Goal: Task Accomplishment & Management: Use online tool/utility

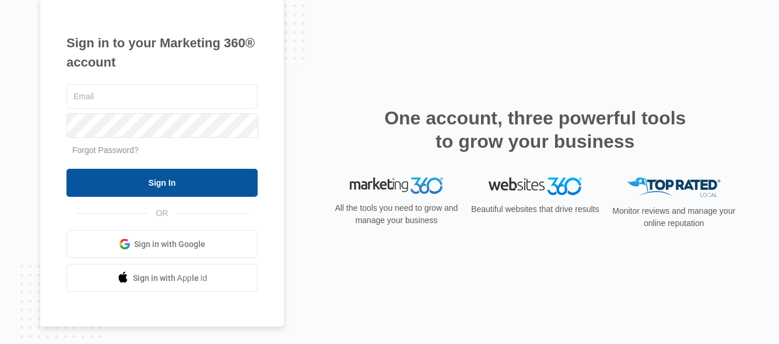
type input "justin@traktraders.com"
click at [146, 182] on input "Sign In" at bounding box center [161, 183] width 191 height 28
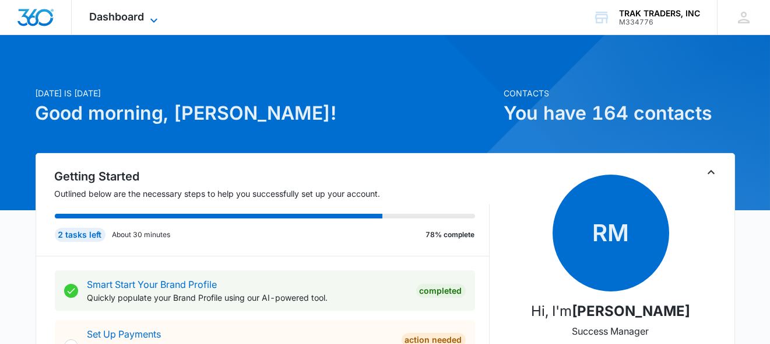
click at [132, 15] on span "Dashboard" at bounding box center [116, 16] width 55 height 12
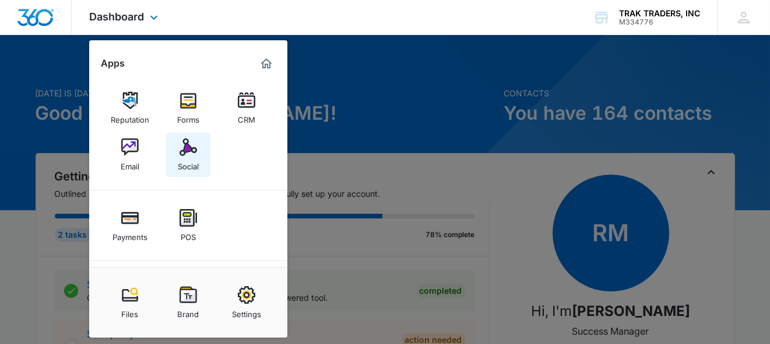
click at [189, 156] on div "Social" at bounding box center [188, 163] width 21 height 15
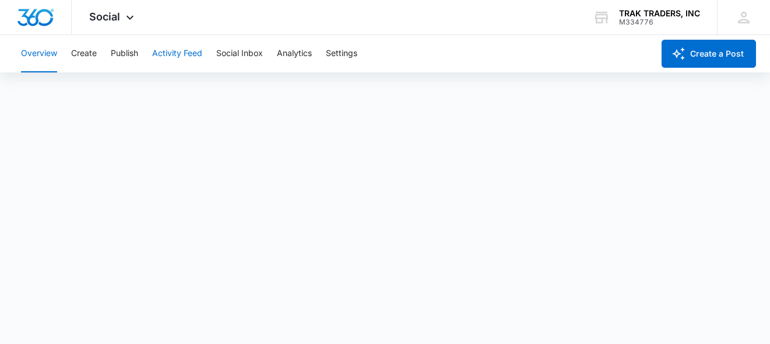
click at [178, 56] on button "Activity Feed" at bounding box center [177, 53] width 50 height 37
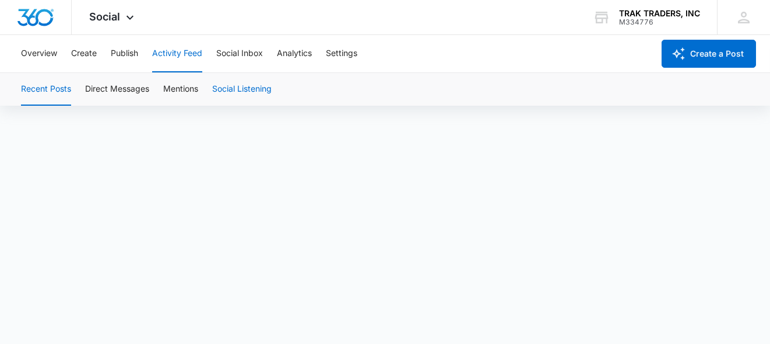
click at [252, 88] on button "Social Listening" at bounding box center [241, 89] width 59 height 33
click at [184, 84] on button "Mentions" at bounding box center [180, 89] width 35 height 33
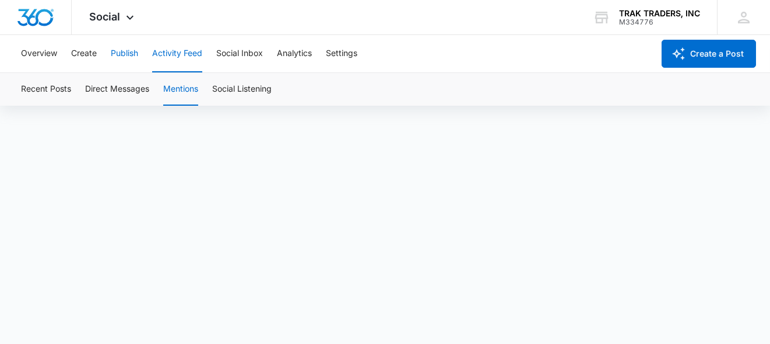
click at [129, 52] on button "Publish" at bounding box center [124, 53] width 27 height 37
